Goal: Complete application form: Complete application form

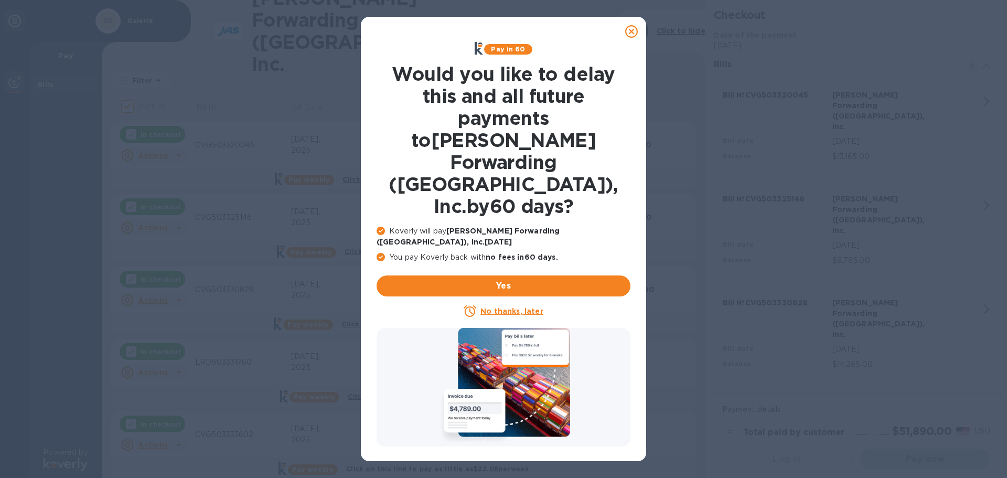
click at [521, 307] on u "No thanks, later" at bounding box center [511, 311] width 62 height 8
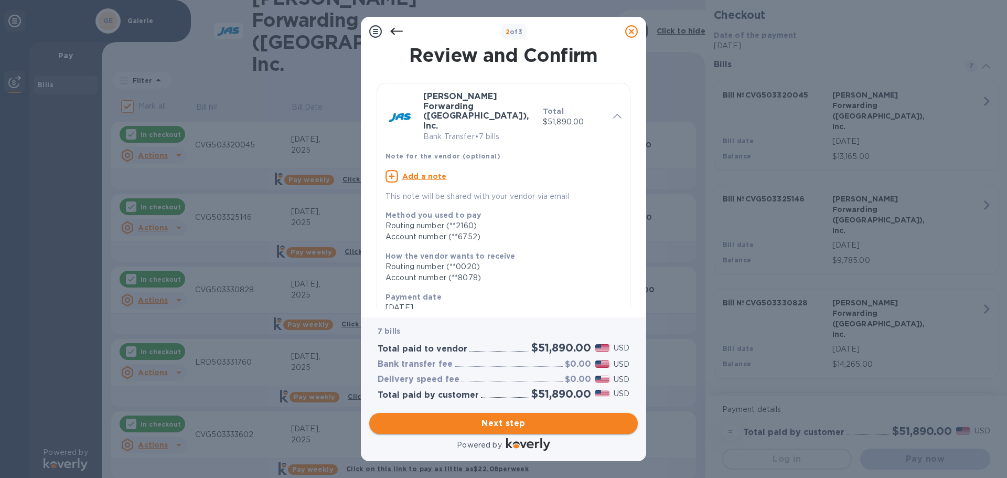
click at [515, 423] on span "Next step" at bounding box center [504, 423] width 252 height 13
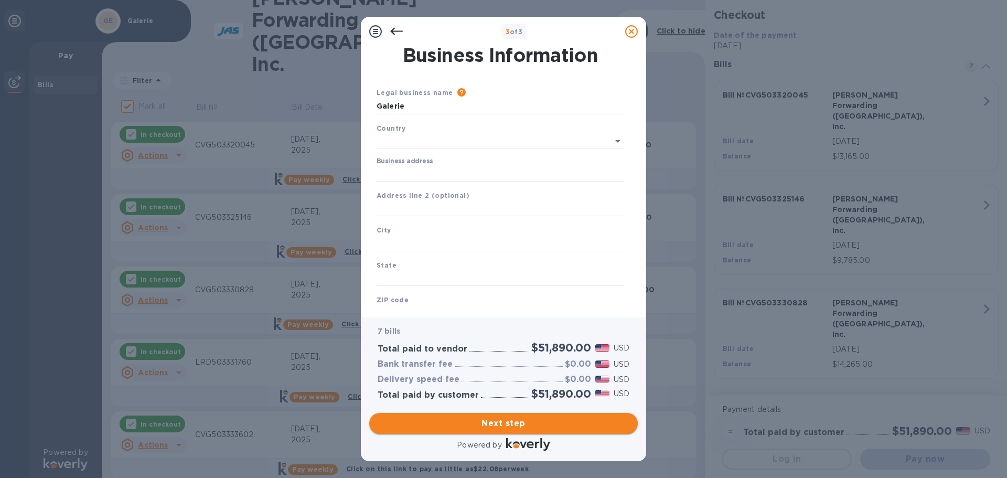
type input "[GEOGRAPHIC_DATA]"
click at [448, 161] on div "Business address" at bounding box center [501, 167] width 248 height 24
click at [447, 172] on input "Business address" at bounding box center [501, 172] width 248 height 16
type input "[STREET_ADDRESS][PERSON_NAME]"
click at [422, 232] on div "City" at bounding box center [500, 235] width 256 height 35
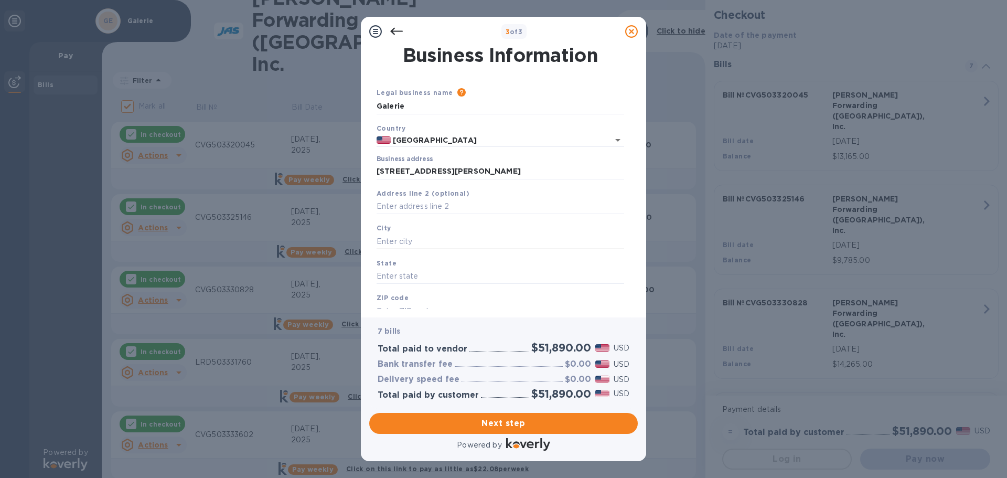
click at [422, 238] on input "text" at bounding box center [501, 241] width 248 height 16
type input "h"
type input "Hebron"
click at [437, 277] on input "text" at bounding box center [501, 277] width 248 height 16
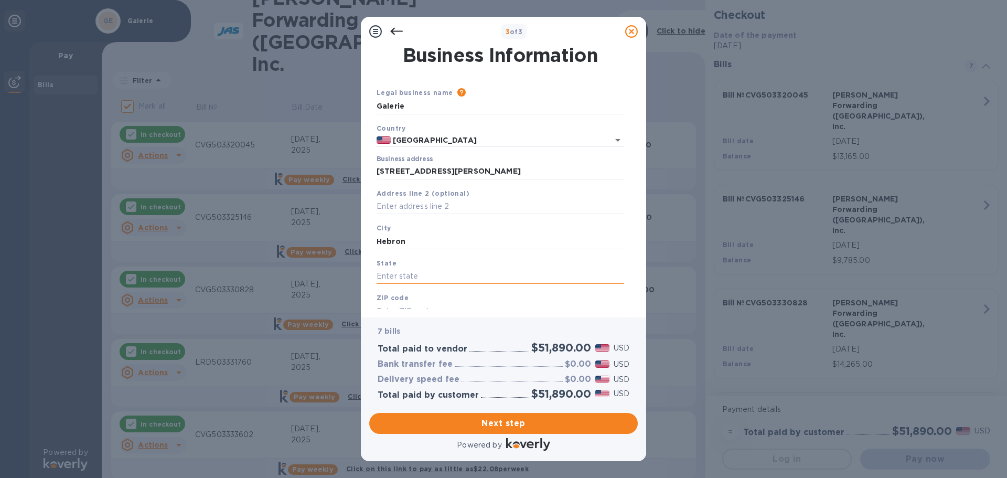
type input "k"
type input "KY"
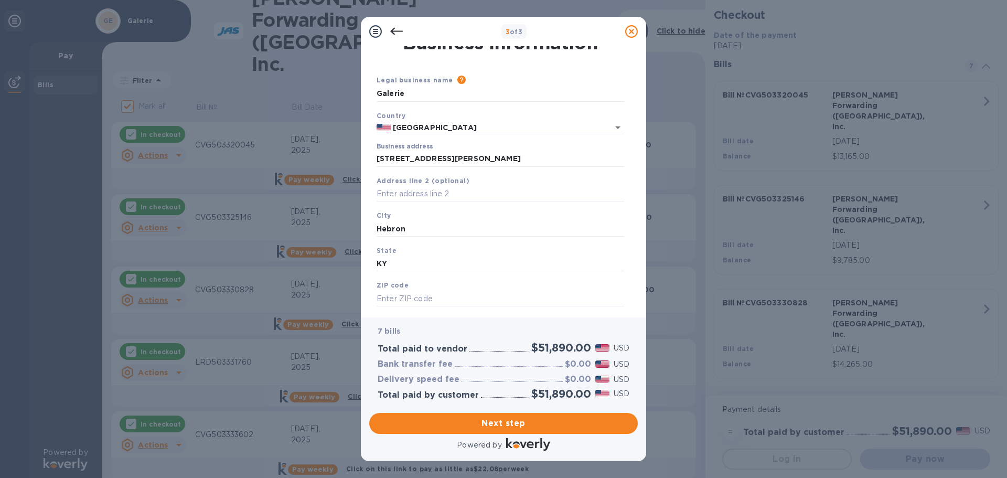
scroll to position [24, 0]
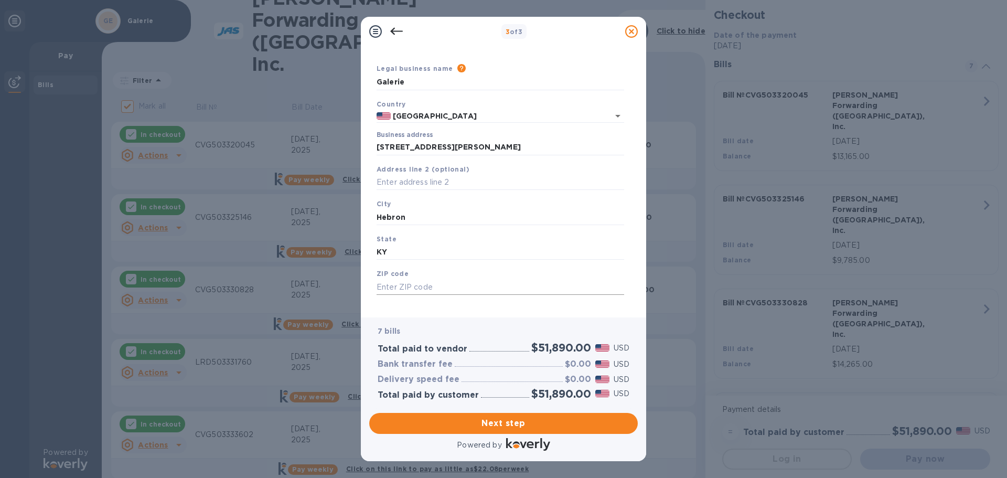
click at [441, 289] on input "text" at bounding box center [501, 287] width 248 height 16
type input "41048"
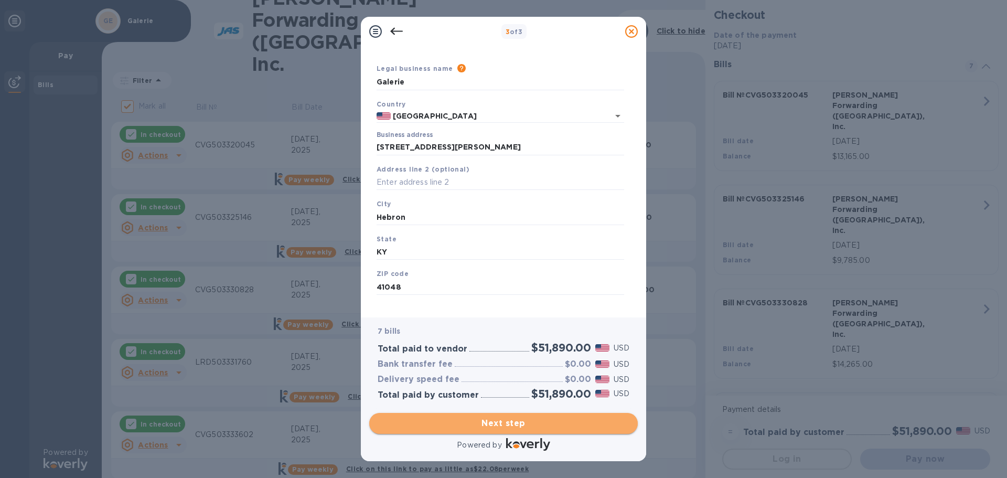
click at [524, 420] on span "Next step" at bounding box center [504, 423] width 252 height 13
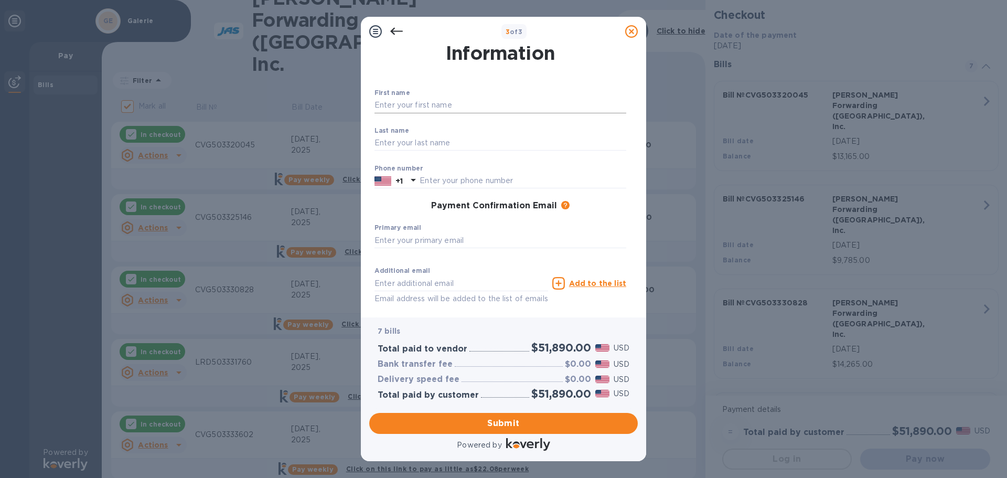
click at [438, 98] on div "First name ​" at bounding box center [500, 108] width 252 height 38
click at [435, 108] on input "text" at bounding box center [500, 106] width 252 height 16
type input "[PERSON_NAME]"
click at [411, 144] on input "text" at bounding box center [500, 143] width 252 height 16
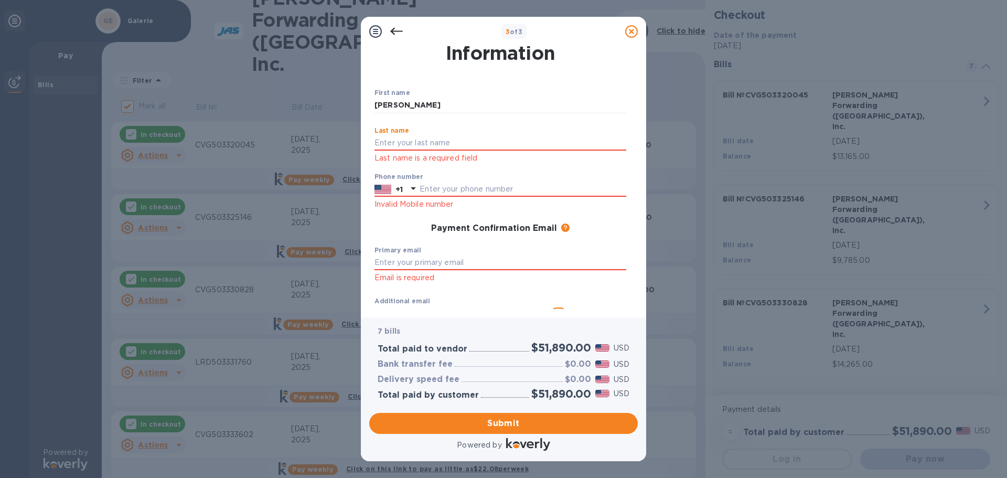
type input "[PERSON_NAME]"
click at [425, 190] on div "Phone number +1 Invalid Mobile number" at bounding box center [500, 192] width 252 height 38
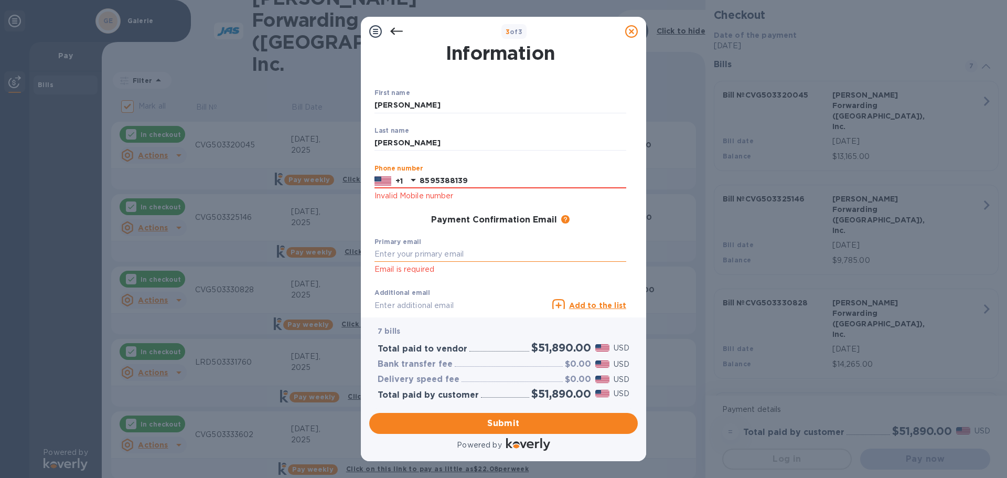
type input "8595388139"
click at [451, 249] on input "text" at bounding box center [500, 255] width 252 height 16
type input "[EMAIL_ADDRESS][DOMAIN_NAME]"
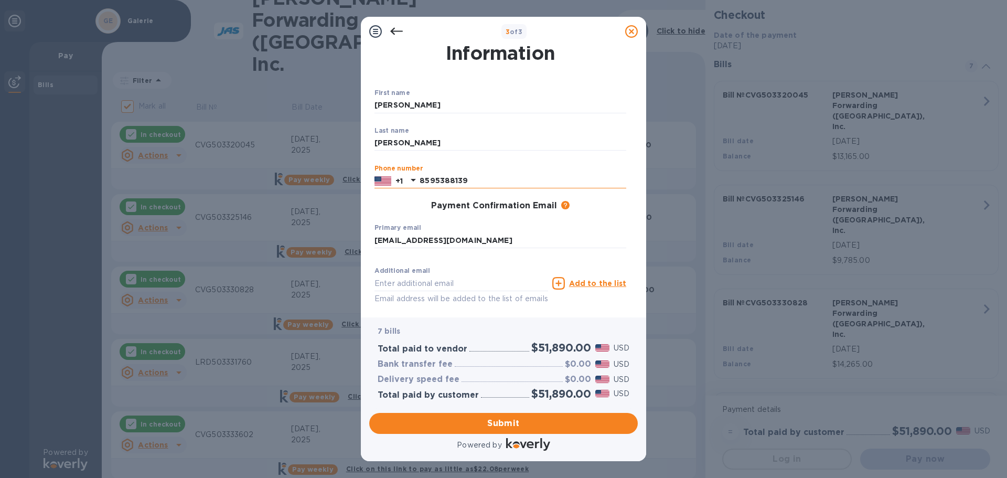
click at [481, 178] on input "8595388139" at bounding box center [523, 181] width 207 height 16
click at [501, 217] on div "First name [PERSON_NAME] ​ Last name [PERSON_NAME] ​ Phone number [PHONE_NUMBER…" at bounding box center [500, 206] width 260 height 243
drag, startPoint x: 458, startPoint y: 182, endPoint x: 421, endPoint y: 186, distance: 37.5
click at [421, 186] on input "8595388139" at bounding box center [523, 181] width 207 height 16
type input "8595388139"
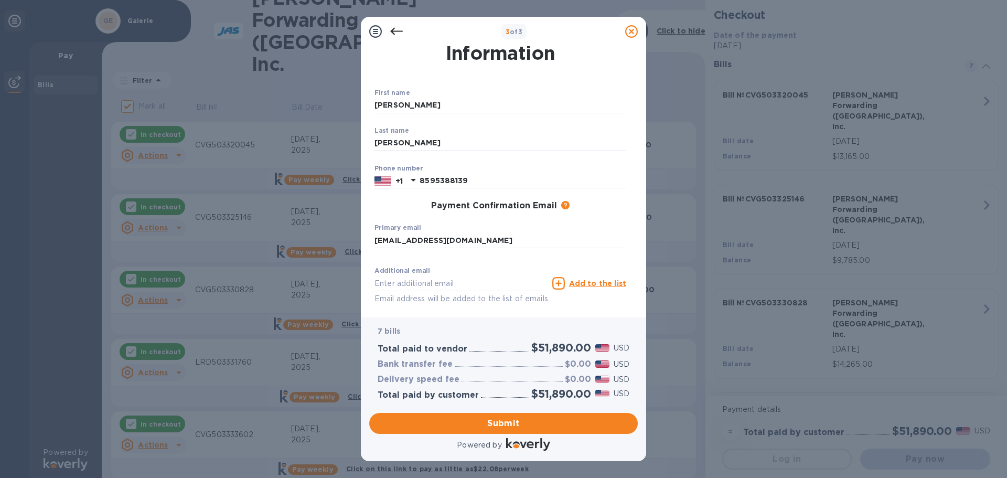
click at [511, 259] on p "​" at bounding box center [500, 256] width 252 height 12
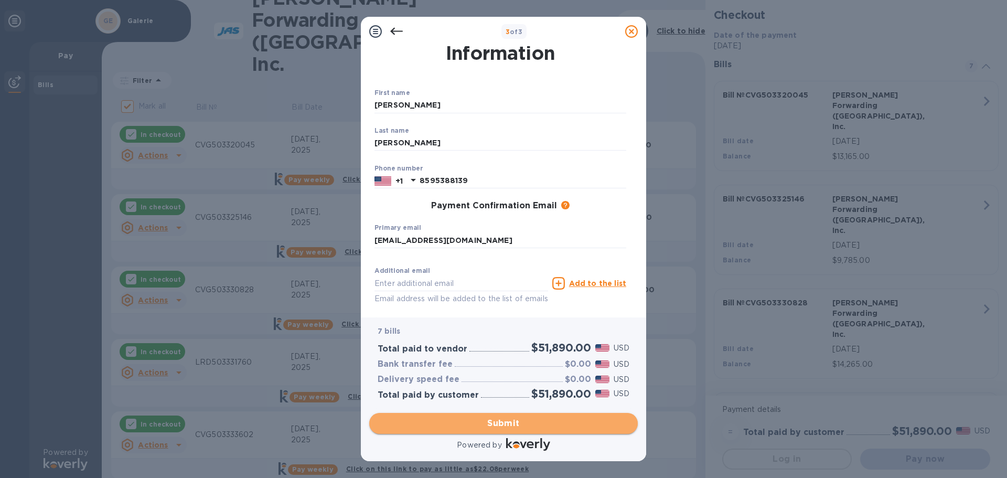
click at [512, 421] on span "Submit" at bounding box center [504, 423] width 252 height 13
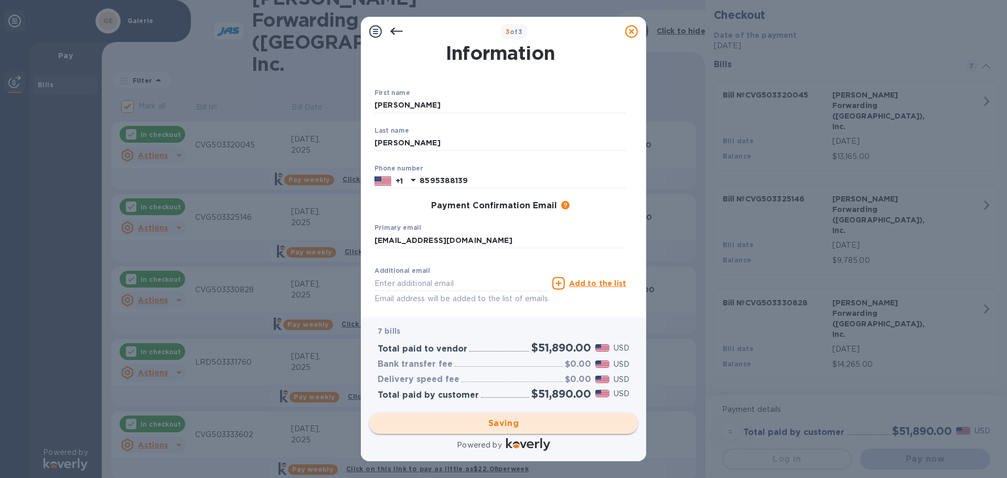
checkbox input "false"
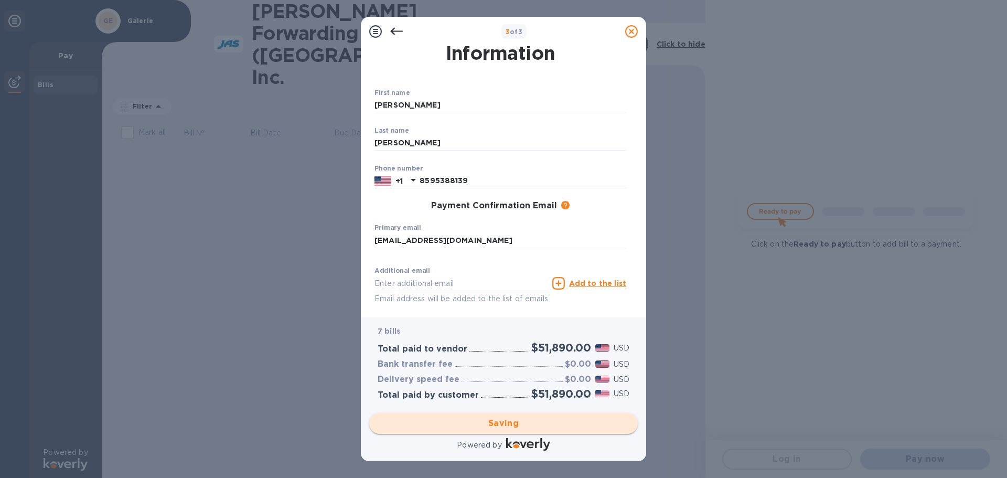
scroll to position [0, 0]
